Goal: Find specific page/section: Find specific page/section

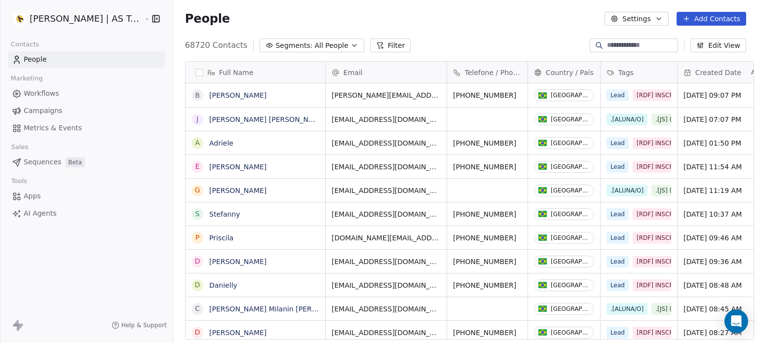
scroll to position [294, 585]
click at [37, 116] on link "Campaigns" at bounding box center [86, 111] width 157 height 16
